Goal: Task Accomplishment & Management: Manage account settings

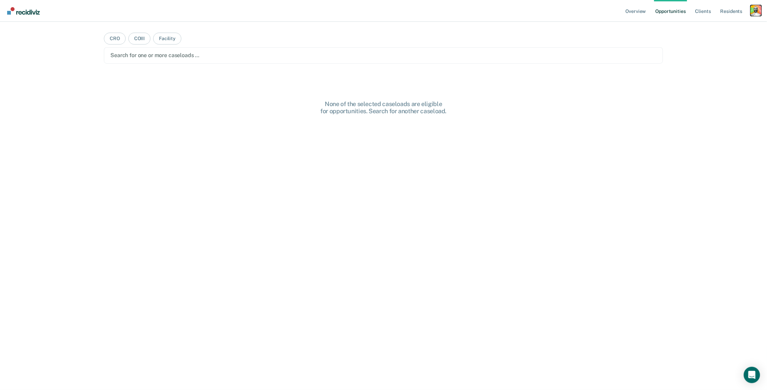
click at [756, 9] on div "Profile dropdown button" at bounding box center [756, 10] width 11 height 11
click at [709, 26] on link "Profile" at bounding box center [729, 28] width 55 height 6
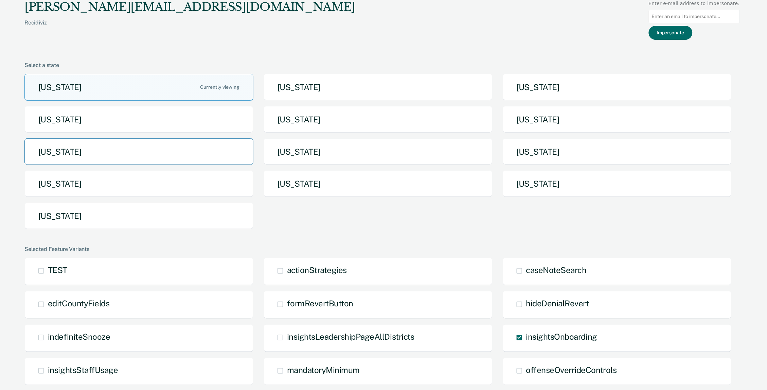
click at [198, 154] on button "Missouri" at bounding box center [138, 151] width 229 height 27
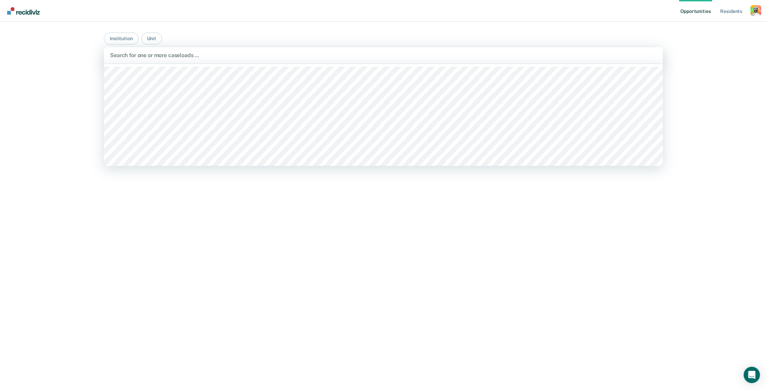
click at [197, 55] on div "Search for one or more caseloads …" at bounding box center [383, 55] width 547 height 6
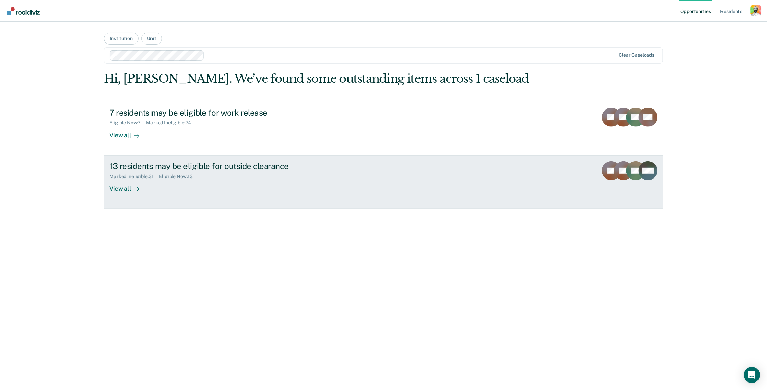
click at [209, 161] on div "13 residents may be eligible for outside clearance" at bounding box center [228, 166] width 238 height 10
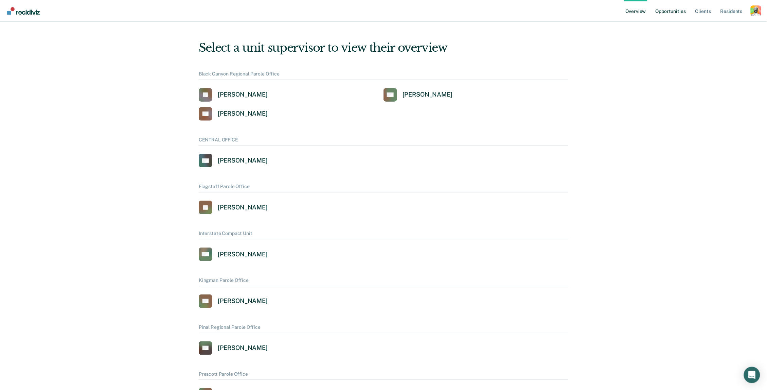
click at [680, 14] on link "Opportunities" at bounding box center [670, 11] width 33 height 22
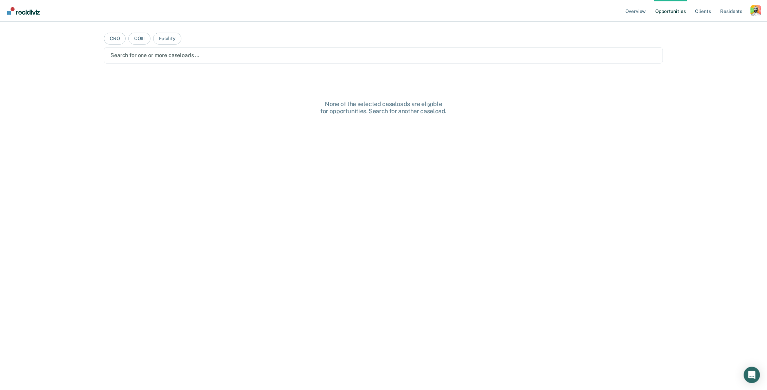
click at [165, 55] on div "Search for one or more caseloads …" at bounding box center [383, 55] width 546 height 6
click at [202, 54] on div at bounding box center [378, 55] width 474 height 8
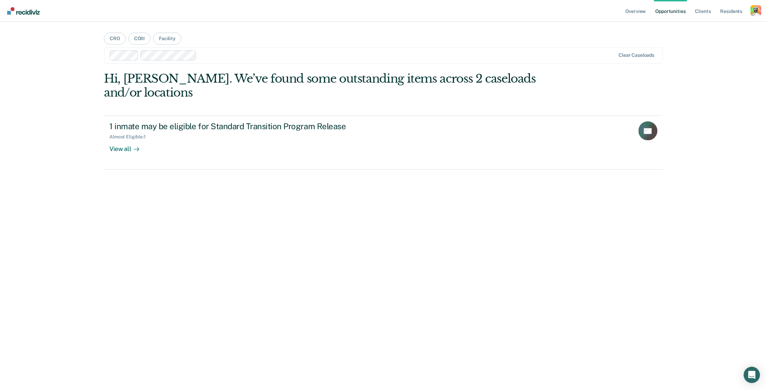
click at [227, 54] on div at bounding box center [407, 55] width 416 height 8
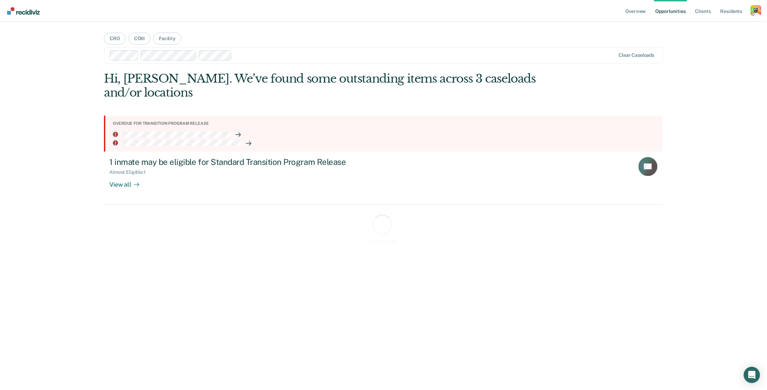
click at [241, 63] on div "Clear caseloads" at bounding box center [383, 55] width 559 height 16
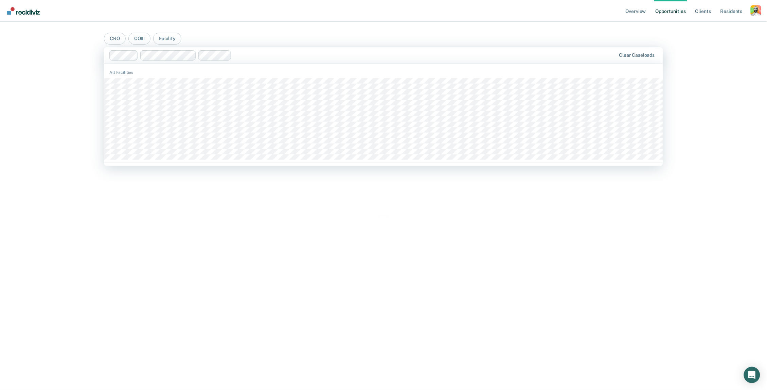
drag, startPoint x: 246, startPoint y: 50, endPoint x: 233, endPoint y: 85, distance: 36.9
click at [246, 51] on div at bounding box center [362, 55] width 507 height 10
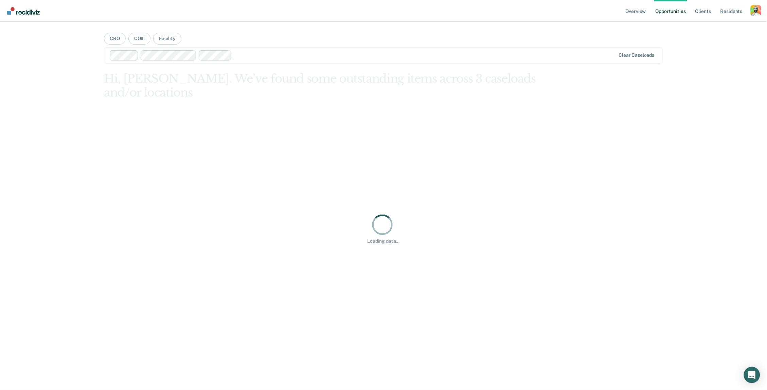
click at [230, 94] on div "Loading data..." at bounding box center [383, 229] width 559 height 314
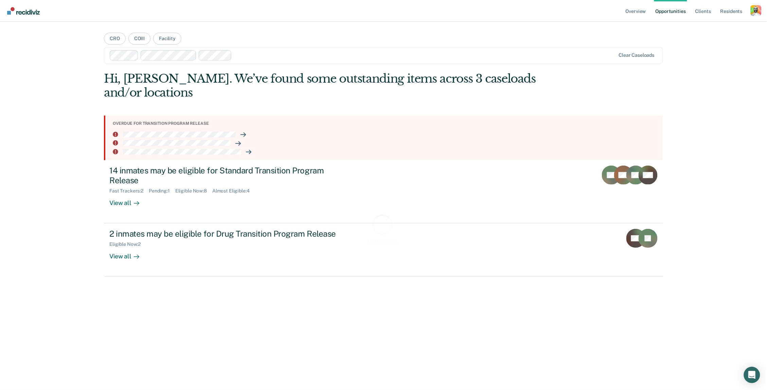
click at [247, 53] on div at bounding box center [425, 55] width 381 height 8
click at [286, 54] on div at bounding box center [445, 55] width 339 height 8
click at [323, 55] on div at bounding box center [450, 55] width 331 height 8
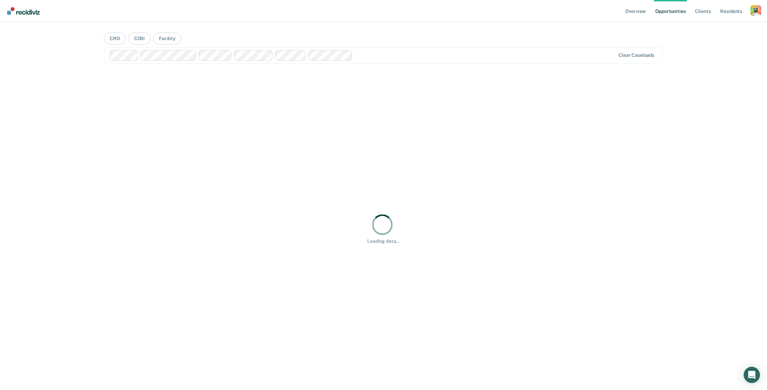
click at [378, 53] on div at bounding box center [486, 55] width 260 height 8
click at [417, 57] on div at bounding box center [490, 55] width 251 height 8
click at [530, 50] on div at bounding box center [363, 55] width 507 height 10
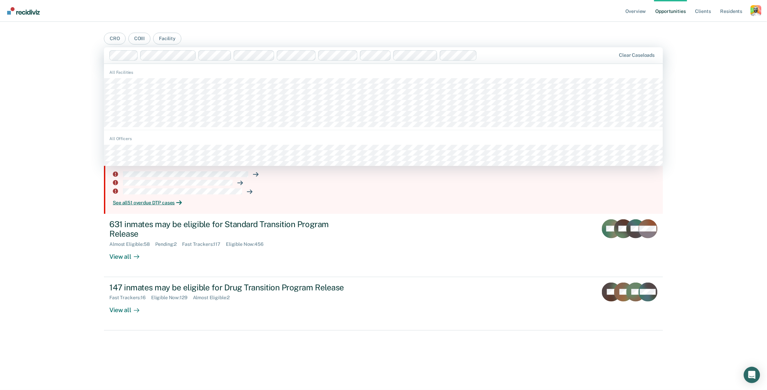
click at [495, 55] on div at bounding box center [548, 55] width 136 height 8
click at [581, 54] on div at bounding box center [577, 55] width 78 height 8
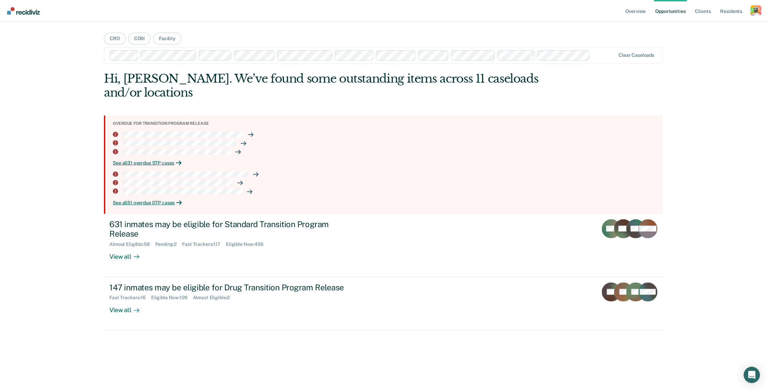
click at [758, 10] on div "Profile dropdown button" at bounding box center [756, 10] width 11 height 11
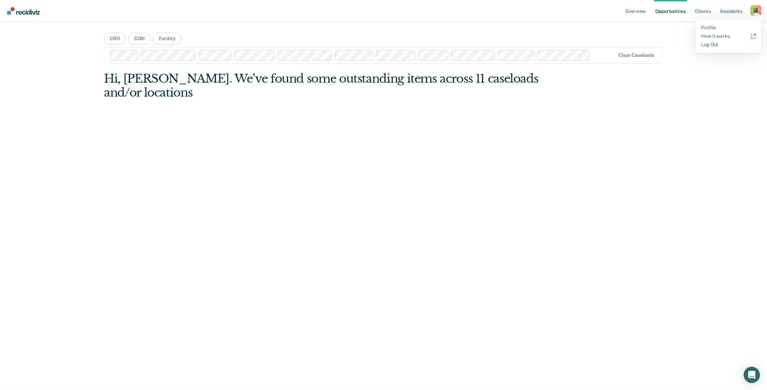
click at [758, 10] on div "Profile dropdown button" at bounding box center [756, 10] width 11 height 11
click at [718, 26] on div "Overview Opportunities Client s Resident s Profile How it works Log Out CRO COI…" at bounding box center [383, 195] width 767 height 390
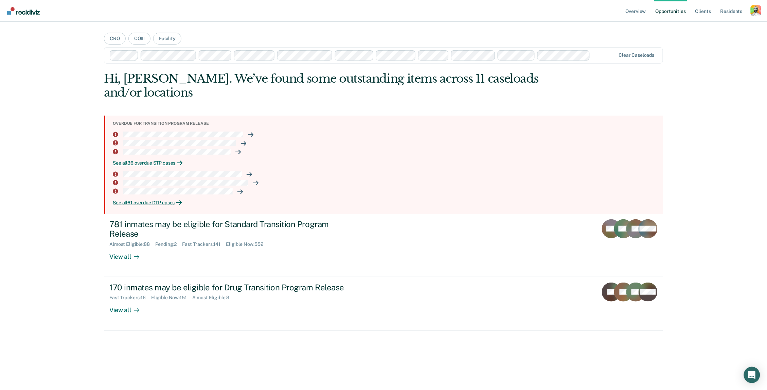
click at [754, 11] on div "Profile dropdown button" at bounding box center [756, 10] width 11 height 11
click at [713, 26] on div "Overview Opportunities Client s Resident s Profile How it works Log Out CRO COI…" at bounding box center [383, 195] width 767 height 390
click at [755, 13] on div "Profile dropdown button" at bounding box center [756, 10] width 11 height 11
click at [706, 26] on div "Overview Opportunities Client s Resident s Profile How it works Log Out CRO COI…" at bounding box center [383, 195] width 767 height 390
drag, startPoint x: 649, startPoint y: 54, endPoint x: 722, endPoint y: 28, distance: 77.4
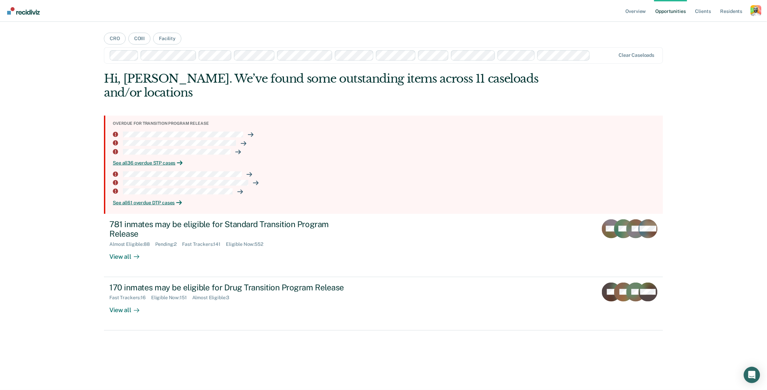
click at [649, 54] on div "Clear caseloads" at bounding box center [637, 55] width 36 height 6
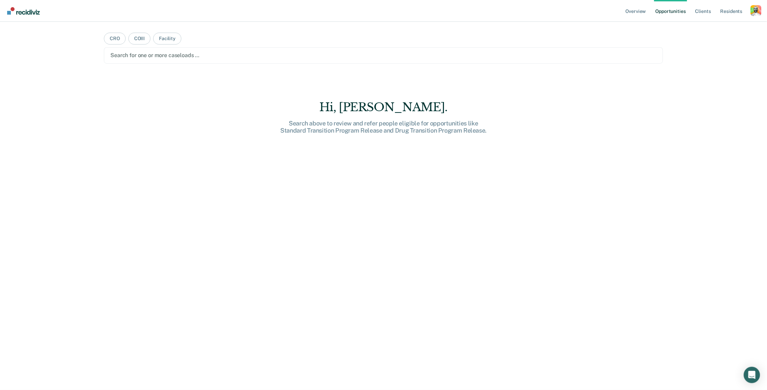
click at [564, 208] on div "Hi, [PERSON_NAME]. Search above to review and refer people eligible for opportu…" at bounding box center [383, 257] width 559 height 314
click at [752, 10] on div "Profile dropdown button" at bounding box center [756, 10] width 11 height 11
click at [710, 25] on div "Overview Opportunities Client s Resident s Profile How it works Log Out CRO COI…" at bounding box center [383, 195] width 767 height 390
click at [758, 12] on div "Profile dropdown button" at bounding box center [756, 10] width 11 height 11
click at [712, 26] on div "Overview Opportunities Client s Resident s Profile How it works Log Out CRO COI…" at bounding box center [383, 195] width 767 height 390
